Goal: Task Accomplishment & Management: Manage account settings

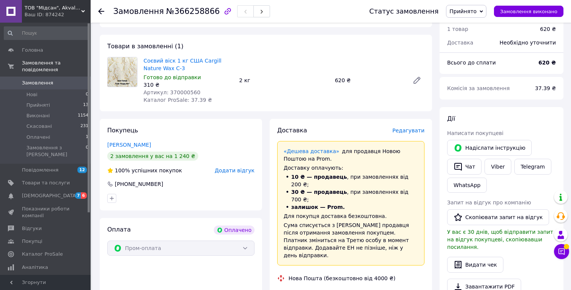
scroll to position [248, 0]
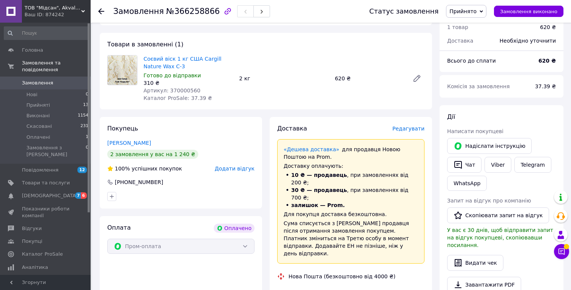
click at [38, 82] on span "Замовлення" at bounding box center [37, 83] width 31 height 7
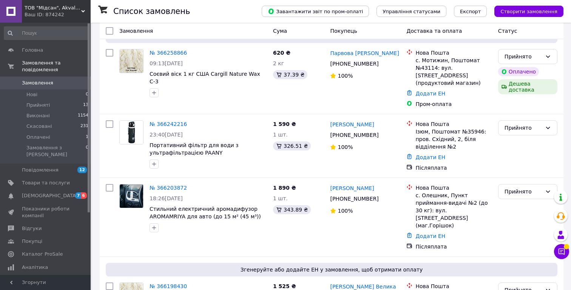
scroll to position [60, 0]
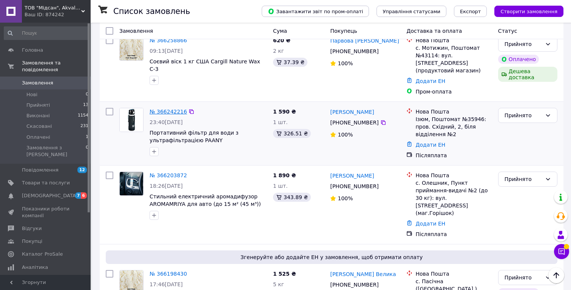
click at [167, 109] on link "№ 366242216" at bounding box center [168, 112] width 37 height 6
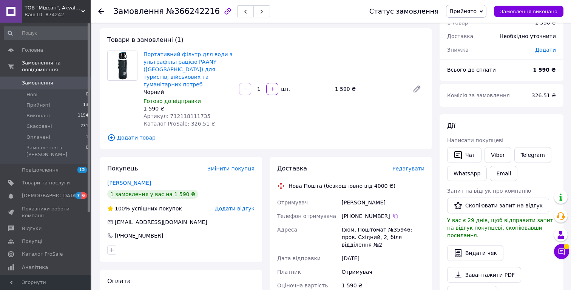
scroll to position [31, 0]
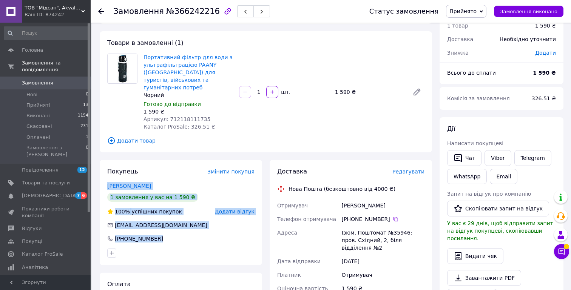
drag, startPoint x: 103, startPoint y: 179, endPoint x: 164, endPoint y: 237, distance: 83.9
click at [164, 237] on div "Покупець Змінити покупця [PERSON_NAME] 1 замовлення у вас на 1 590 ₴ 100% успіш…" at bounding box center [181, 212] width 162 height 105
copy div "[PERSON_NAME] 1 замовлення у вас на 1 590 ₴ 100% успішних покупок Додати відгук…"
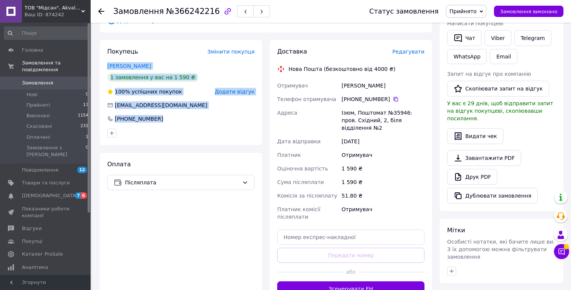
scroll to position [151, 0]
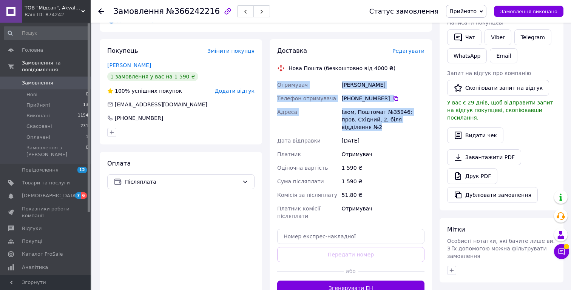
drag, startPoint x: 277, startPoint y: 77, endPoint x: 421, endPoint y: 110, distance: 148.3
click at [421, 110] on div "Отримувач [PERSON_NAME] Телефон отримувача [PHONE_NUMBER]   [PERSON_NAME], Пошт…" at bounding box center [351, 150] width 150 height 145
copy div "Отримувач [PERSON_NAME] Телефон отримувача [PHONE_NUMBER]   [PERSON_NAME], Пошт…"
click at [367, 105] on div "Ізюм, Поштомат №35946: пров. Східний, 2, біля відділення №2" at bounding box center [383, 119] width 86 height 29
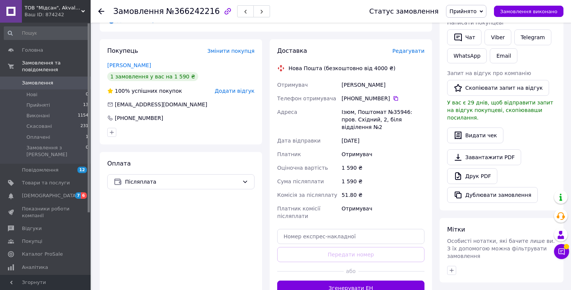
click at [367, 105] on div "Ізюм, Поштомат №35946: пров. Східний, 2, біля відділення №2" at bounding box center [383, 119] width 86 height 29
click at [42, 82] on span "Замовлення" at bounding box center [37, 83] width 31 height 7
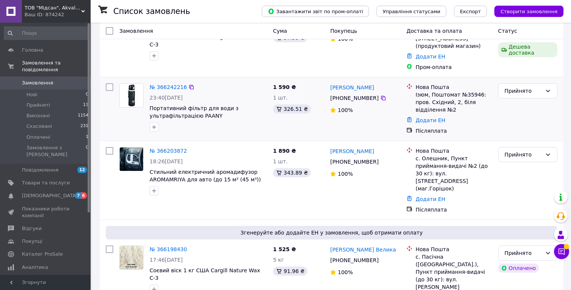
scroll to position [86, 0]
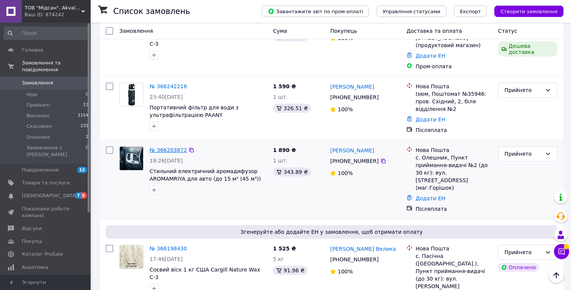
click at [170, 147] on link "№ 366203872" at bounding box center [168, 150] width 37 height 6
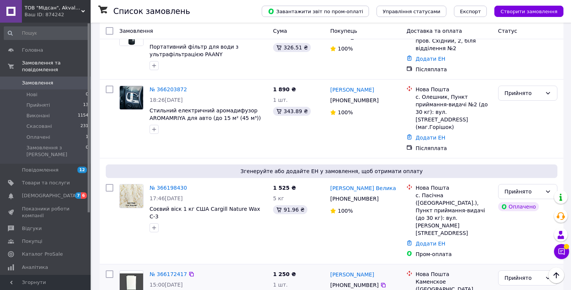
scroll to position [148, 0]
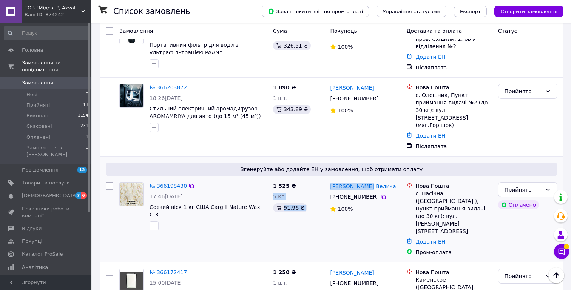
drag, startPoint x: 325, startPoint y: 171, endPoint x: 374, endPoint y: 172, distance: 49.1
click at [374, 179] on div "№ 366198430 17:46[DATE] Соєвий віск 1 кг США Cargill Nature Wax C-3 1 525 ₴ 5 к…" at bounding box center [332, 219] width 458 height 80
copy div "1 525 ₴ 5 кг 91.96 ₴ [PERSON_NAME] Велика"
click at [172, 183] on link "№ 366198430" at bounding box center [168, 186] width 37 height 6
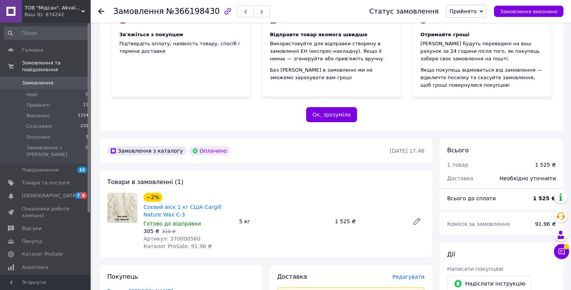
scroll to position [17, 0]
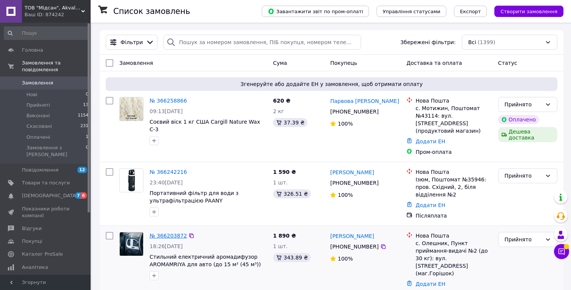
click at [177, 233] on link "№ 366203872" at bounding box center [168, 236] width 37 height 6
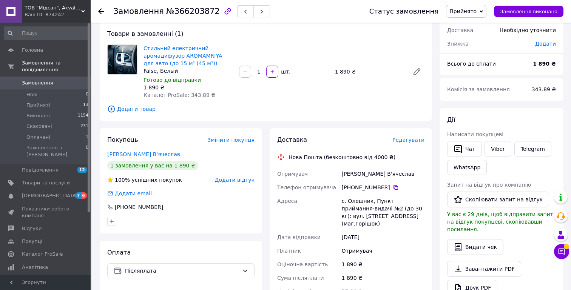
scroll to position [40, 0]
click at [39, 82] on span "Замовлення" at bounding box center [37, 83] width 31 height 7
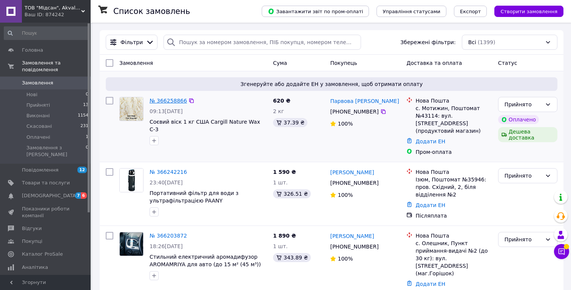
click at [171, 100] on link "№ 366258866" at bounding box center [168, 101] width 37 height 6
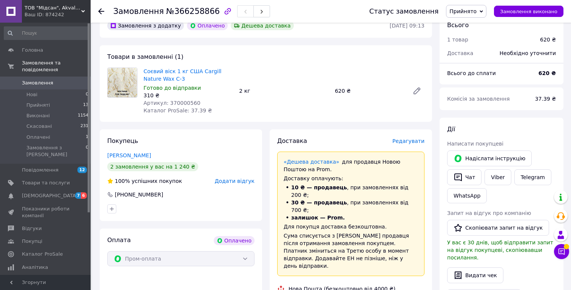
scroll to position [246, 0]
